Goal: Task Accomplishment & Management: Use online tool/utility

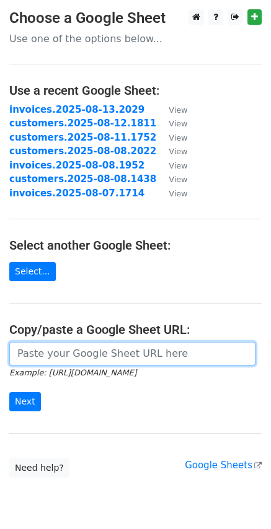
paste input "https://docs.google.com/spreadsheets/d/12PyGTTcr0zk5UOpKylNW7KKXit_4a9Zcvhc7qa3…"
type input "https://docs.google.com/spreadsheets/d/12PyGTTcr0zk5UOpKylNW7KKXit_4a9Zcvhc7qa3…"
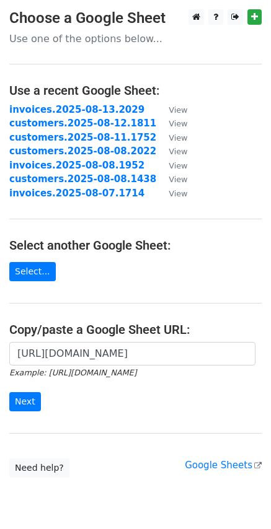
scroll to position [0, 0]
click at [25, 403] on input "Next" at bounding box center [25, 401] width 32 height 19
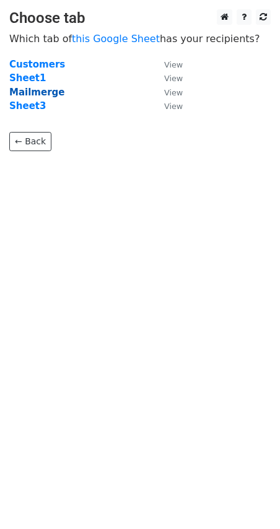
click at [33, 95] on strong "Mailmerge" at bounding box center [36, 92] width 55 height 11
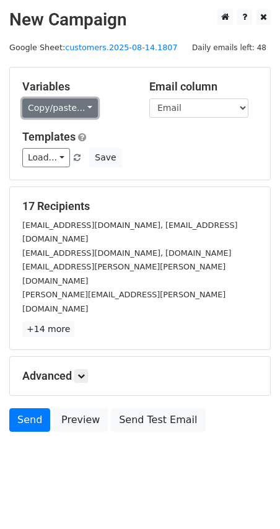
click at [80, 110] on link "Copy/paste..." at bounding box center [60, 108] width 76 height 19
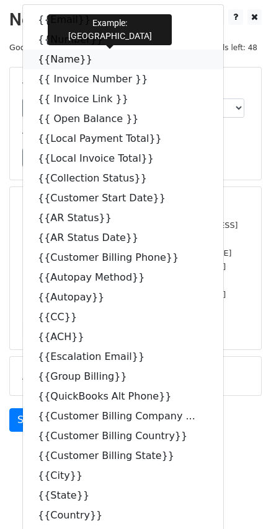
drag, startPoint x: 85, startPoint y: 59, endPoint x: 43, endPoint y: 63, distance: 41.6
click at [95, 59] on icon at bounding box center [100, 59] width 10 height 10
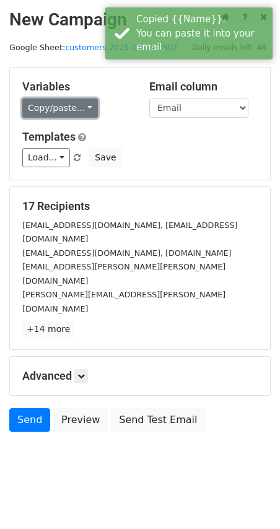
click at [82, 107] on link "Copy/paste..." at bounding box center [60, 108] width 76 height 19
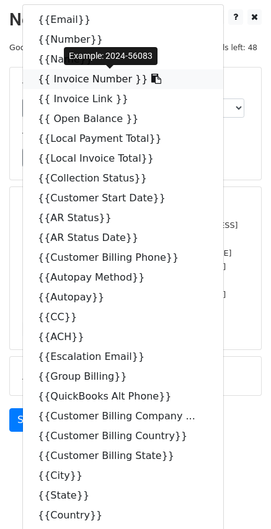
click at [151, 80] on icon at bounding box center [156, 79] width 10 height 10
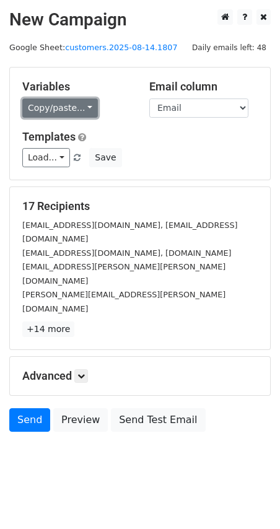
click at [77, 105] on link "Copy/paste..." at bounding box center [60, 108] width 76 height 19
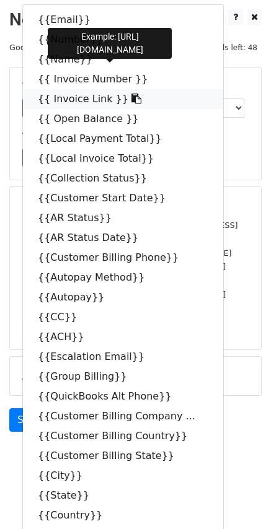
click at [131, 100] on icon at bounding box center [136, 99] width 10 height 10
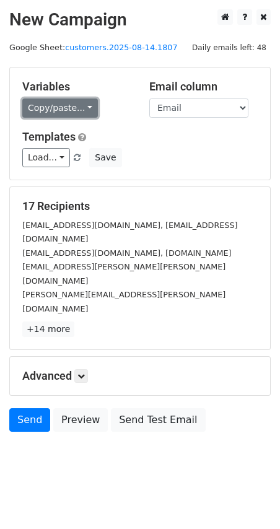
click at [84, 102] on link "Copy/paste..." at bounding box center [60, 108] width 76 height 19
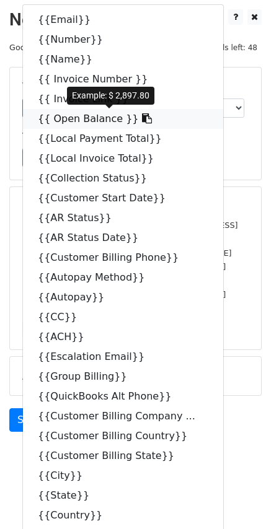
click at [142, 121] on icon at bounding box center [147, 118] width 10 height 10
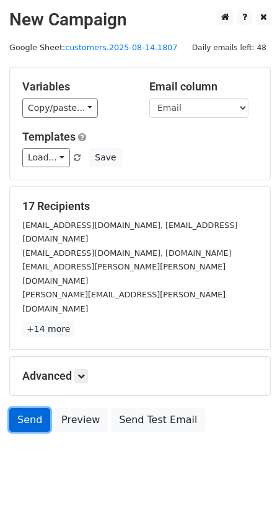
click at [28, 408] on link "Send" at bounding box center [29, 420] width 41 height 24
